Goal: Task Accomplishment & Management: Manage account settings

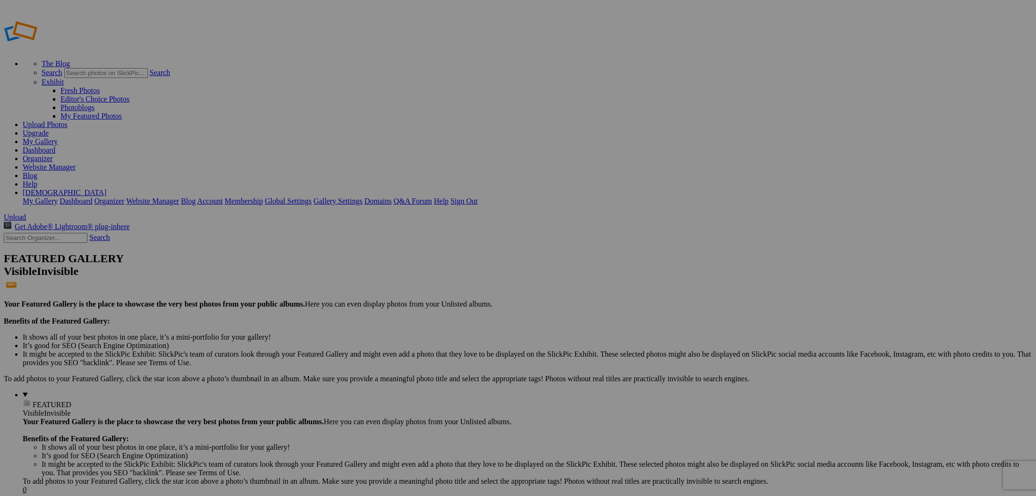
scroll to position [1, 0]
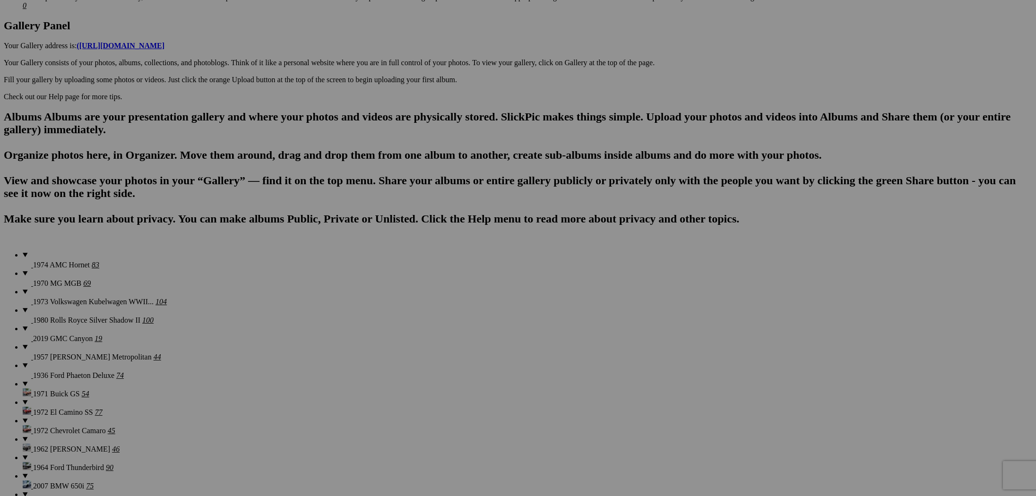
scroll to position [489, 0]
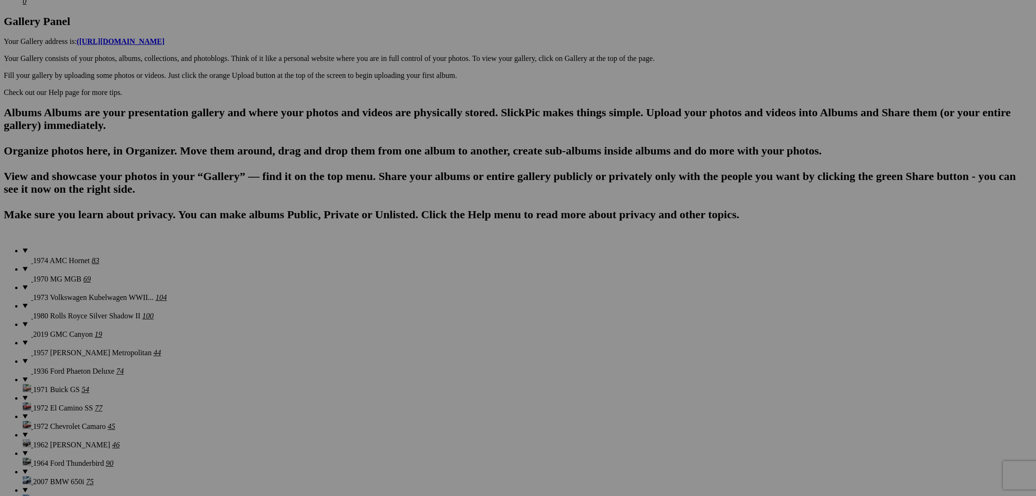
click at [455, 310] on span "Yes" at bounding box center [449, 310] width 11 height 8
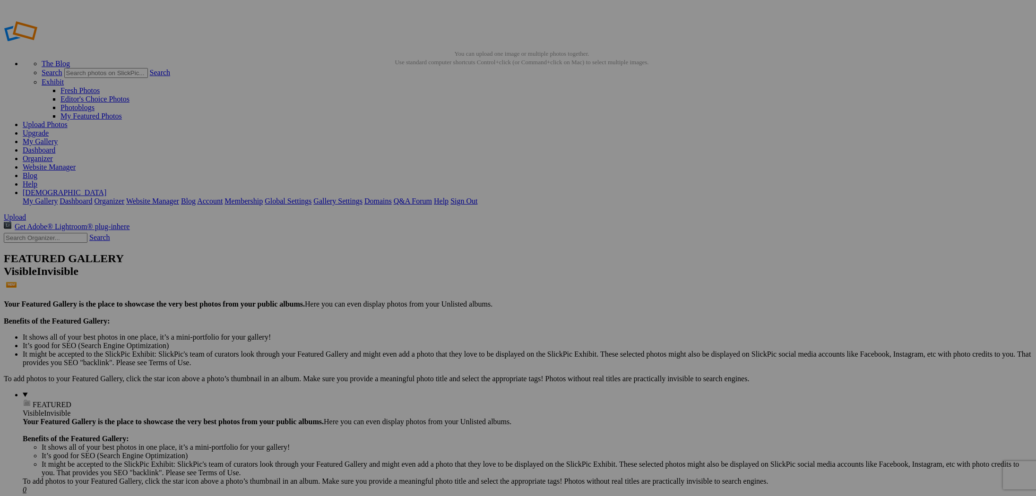
scroll to position [0, 0]
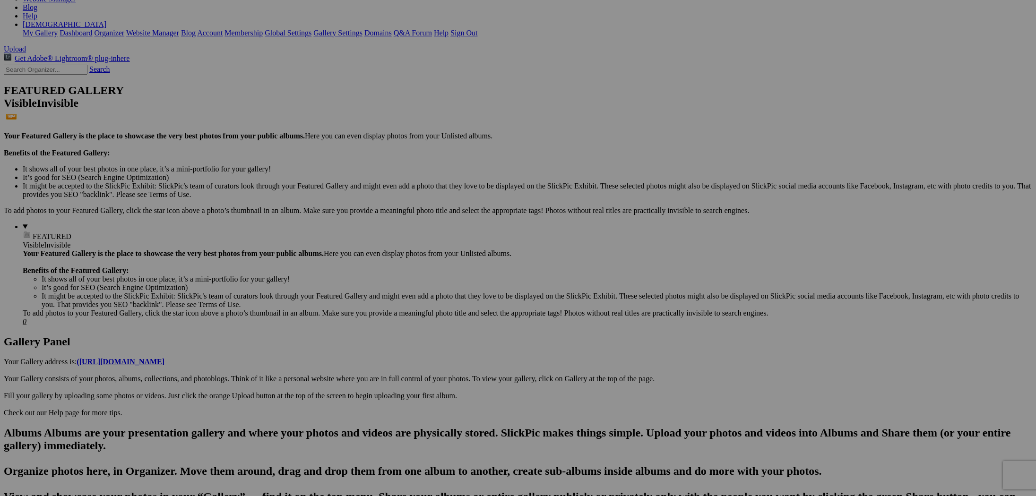
scroll to position [137, 0]
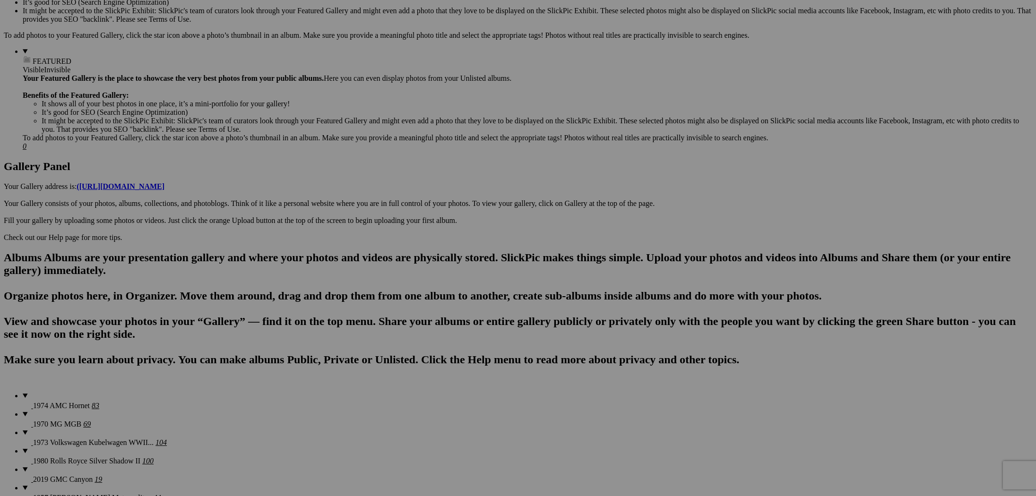
scroll to position [173, 0]
